Goal: Browse casually: Explore the website without a specific task or goal

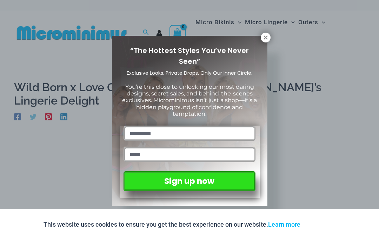
click at [267, 39] on icon at bounding box center [266, 37] width 4 height 4
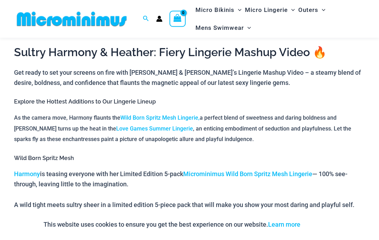
scroll to position [280, 0]
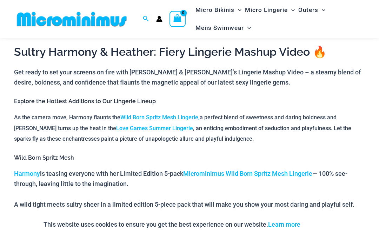
click at [182, 114] on link "Wild Born Spritz Mesh Lingerie," at bounding box center [159, 117] width 79 height 7
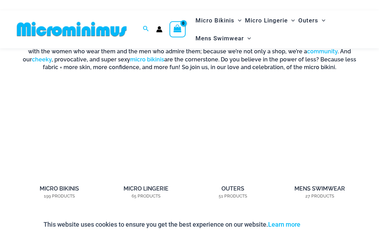
scroll to position [406, 0]
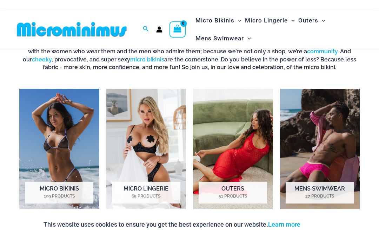
click at [167, 193] on mark "65 Products" at bounding box center [146, 196] width 68 height 6
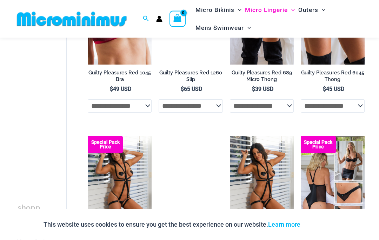
scroll to position [339, 0]
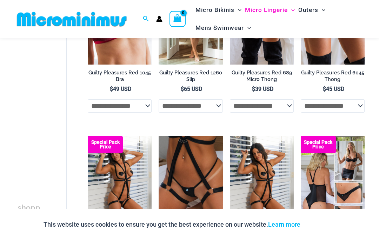
click at [230, 136] on img at bounding box center [230, 136] width 0 height 0
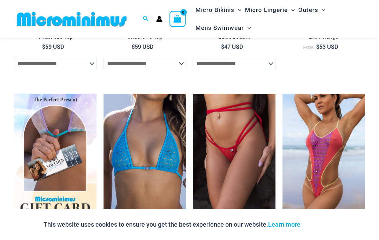
scroll to position [1264, 0]
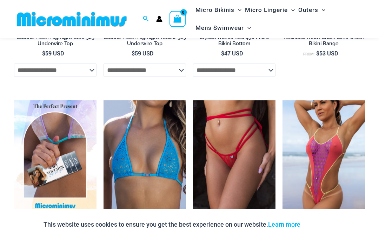
click at [282, 100] on img at bounding box center [282, 100] width 0 height 0
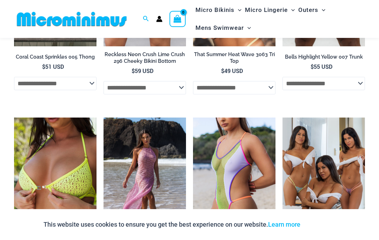
scroll to position [1407, 0]
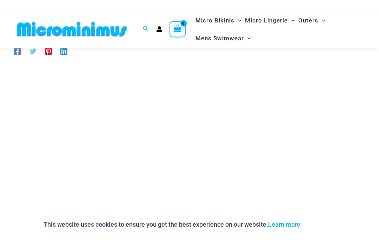
scroll to position [59, 0]
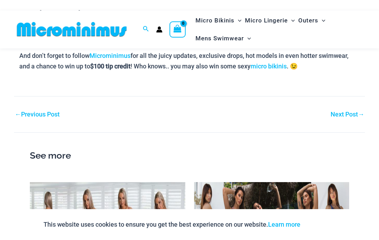
scroll to position [964, 0]
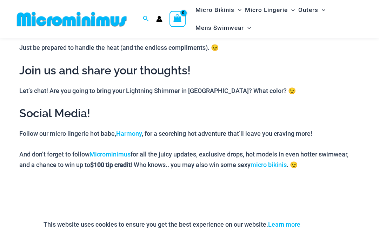
scroll to position [862, 0]
